Goal: Task Accomplishment & Management: Use online tool/utility

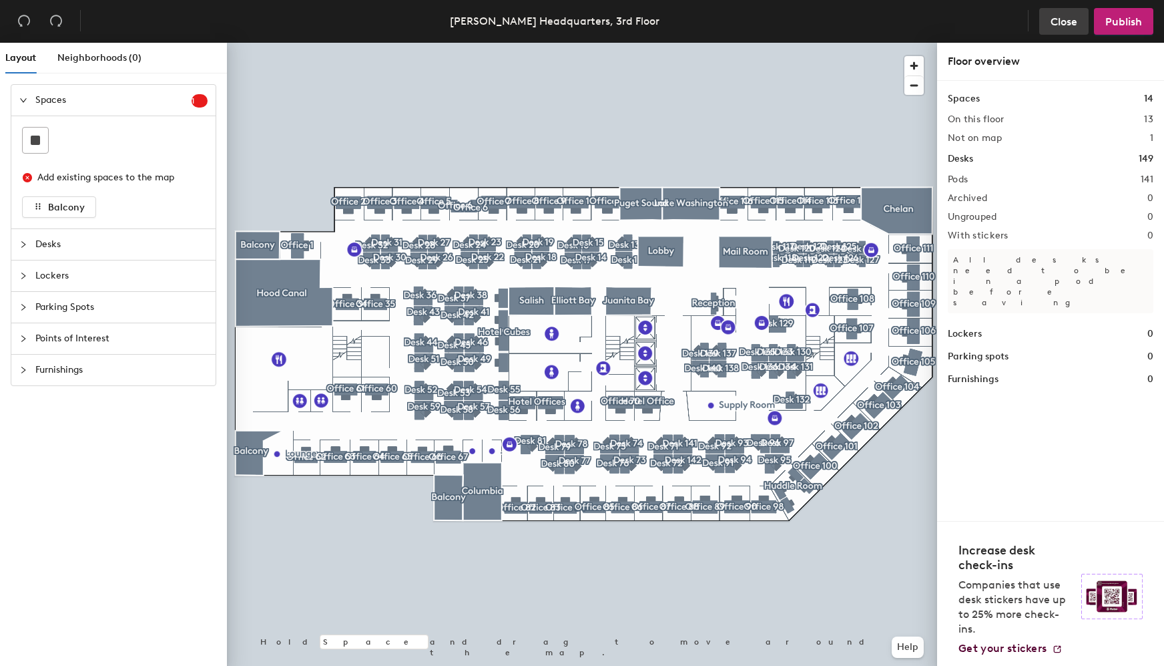
click at [1054, 25] on span "Close" at bounding box center [1064, 21] width 27 height 13
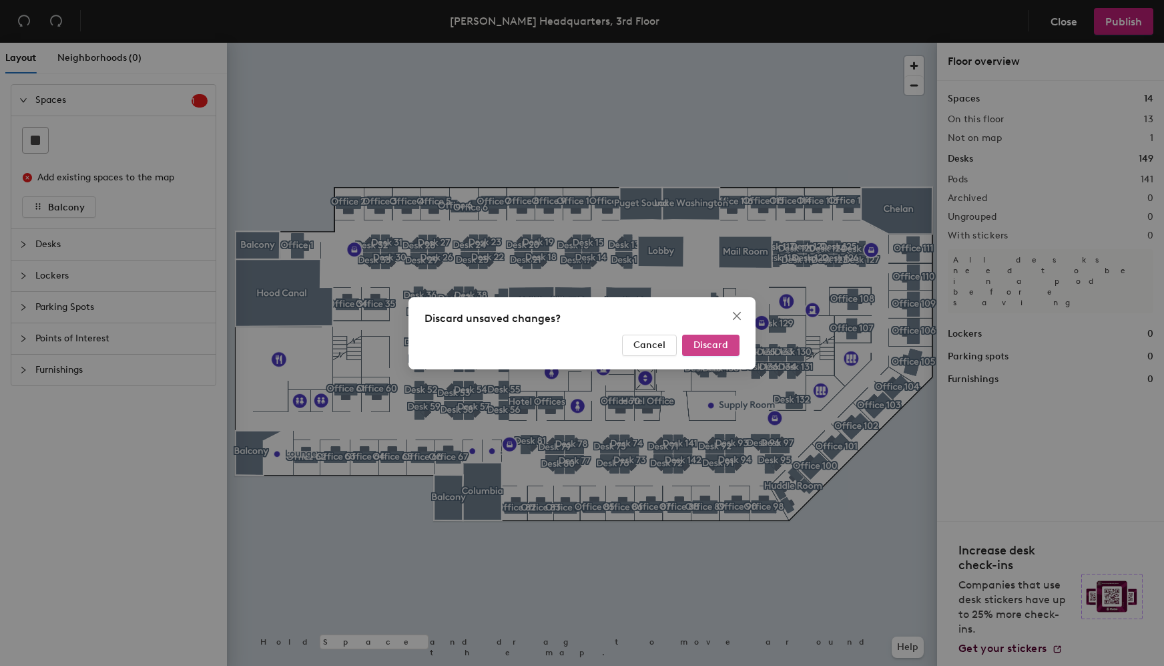
click at [714, 346] on span "Discard" at bounding box center [711, 344] width 35 height 11
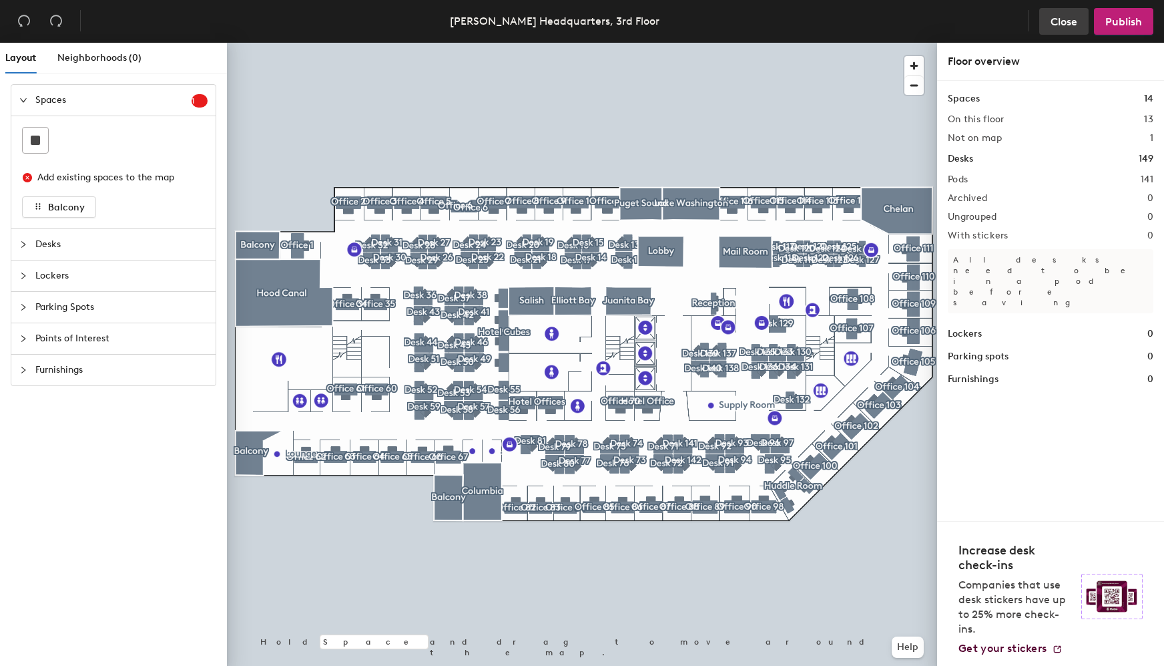
click at [1056, 17] on span "Close" at bounding box center [1064, 21] width 27 height 13
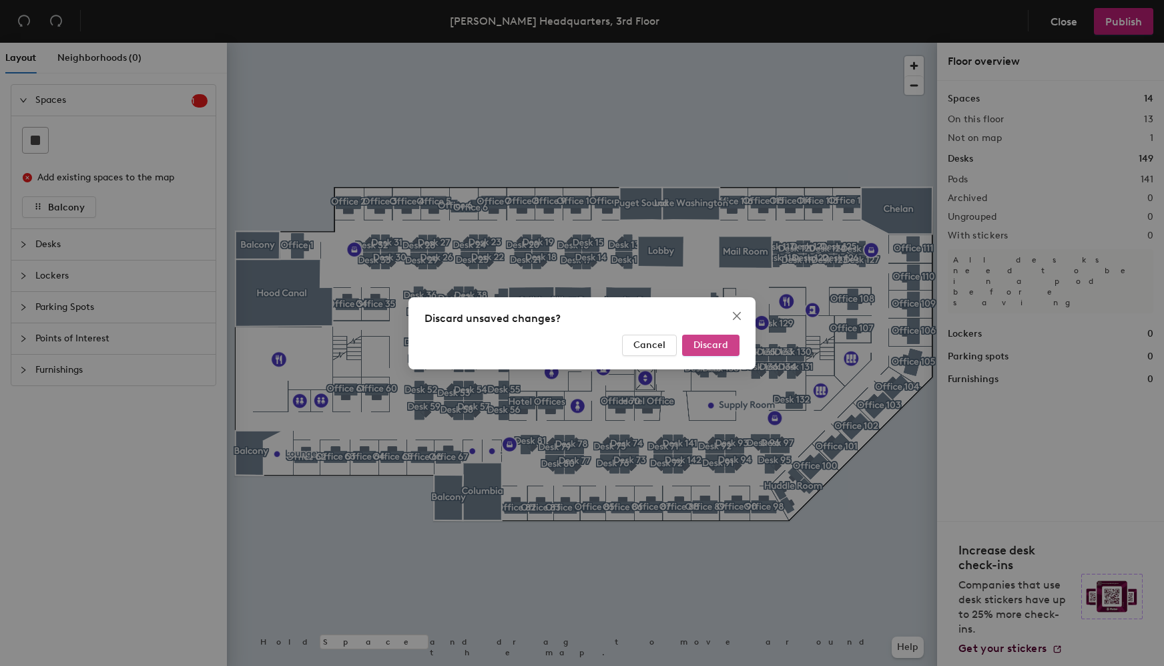
click at [704, 339] on span "Discard" at bounding box center [711, 344] width 35 height 11
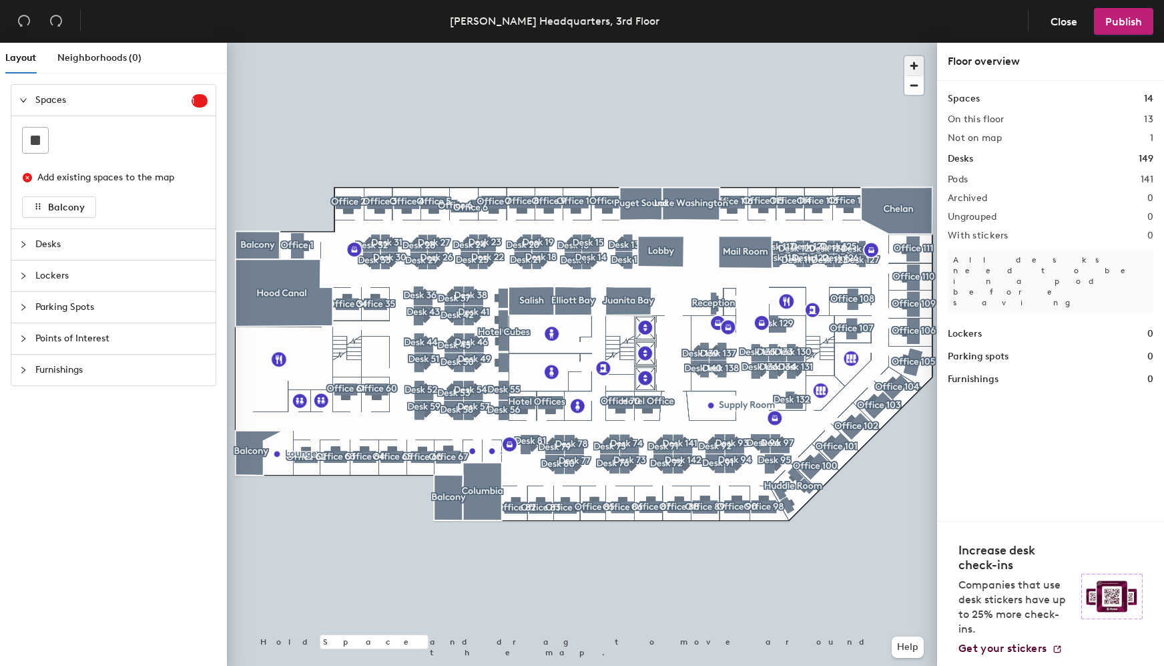
click at [909, 64] on span "button" at bounding box center [914, 65] width 19 height 19
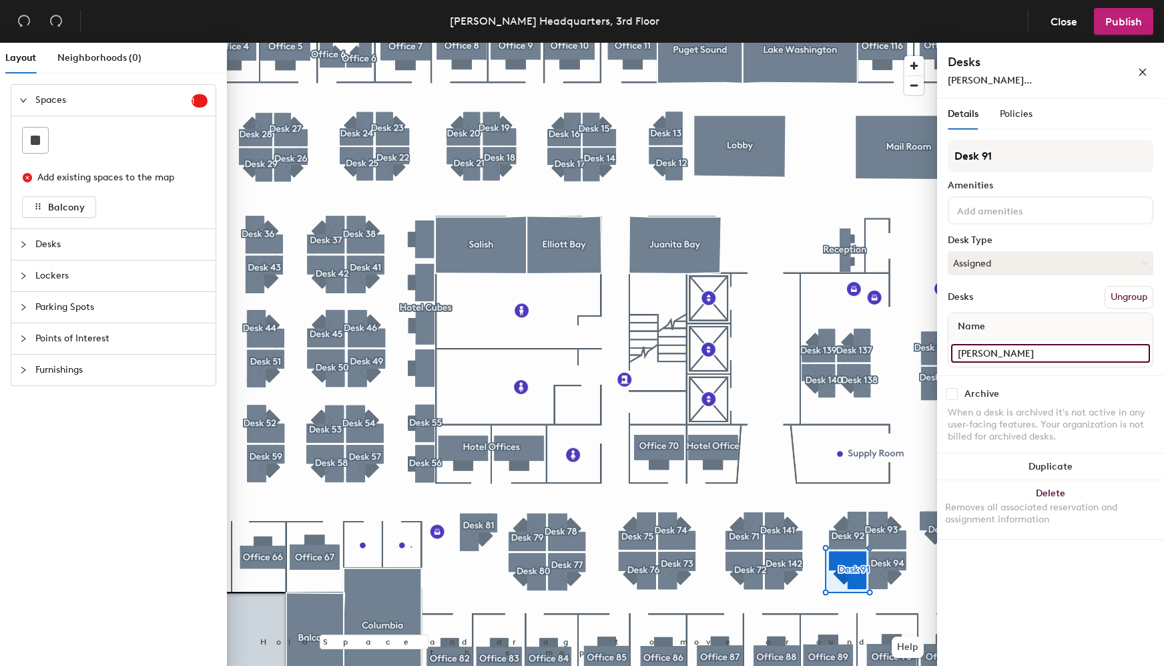
click at [995, 349] on input "Angelina Garling" at bounding box center [1050, 353] width 199 height 19
type input "Yoselin Mejia"
click at [1143, 20] on button "Publish" at bounding box center [1123, 21] width 59 height 27
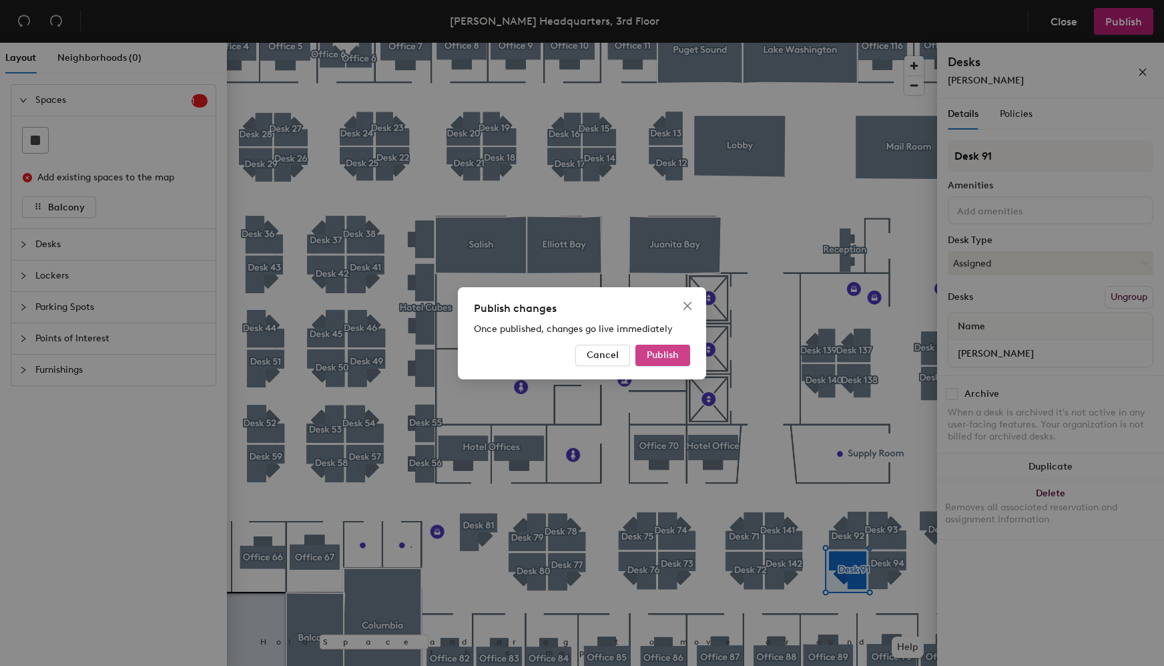
click at [679, 359] on button "Publish" at bounding box center [663, 355] width 55 height 21
